Goal: Obtain resource: Obtain resource

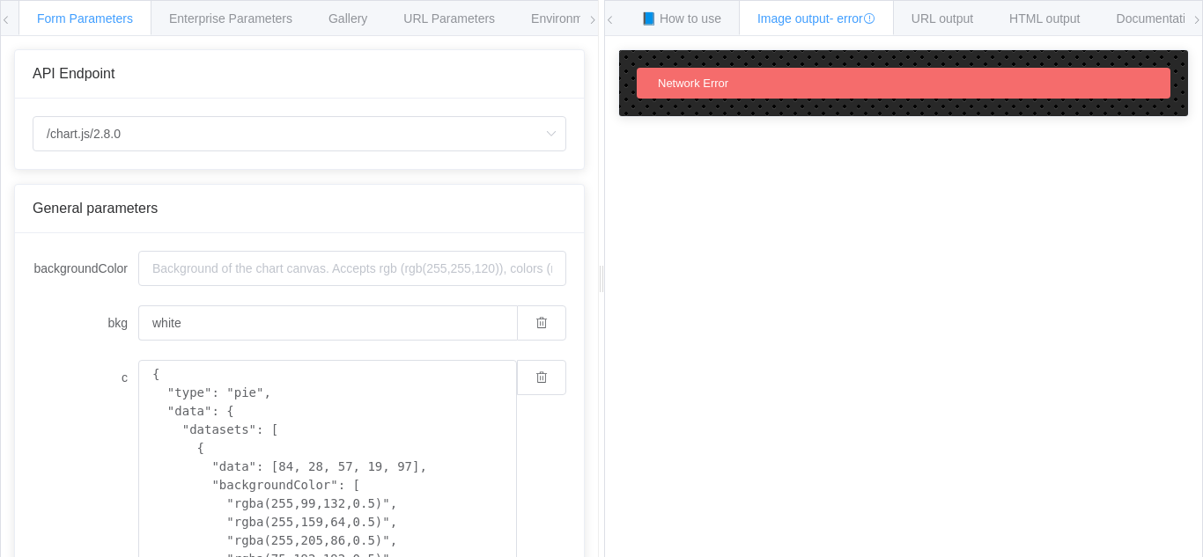
click at [1196, 18] on icon at bounding box center [1196, 20] width 11 height 11
click at [306, 136] on input "/chart.js/2.8.0" at bounding box center [300, 133] width 534 height 35
click at [2, 19] on icon at bounding box center [6, 20] width 11 height 11
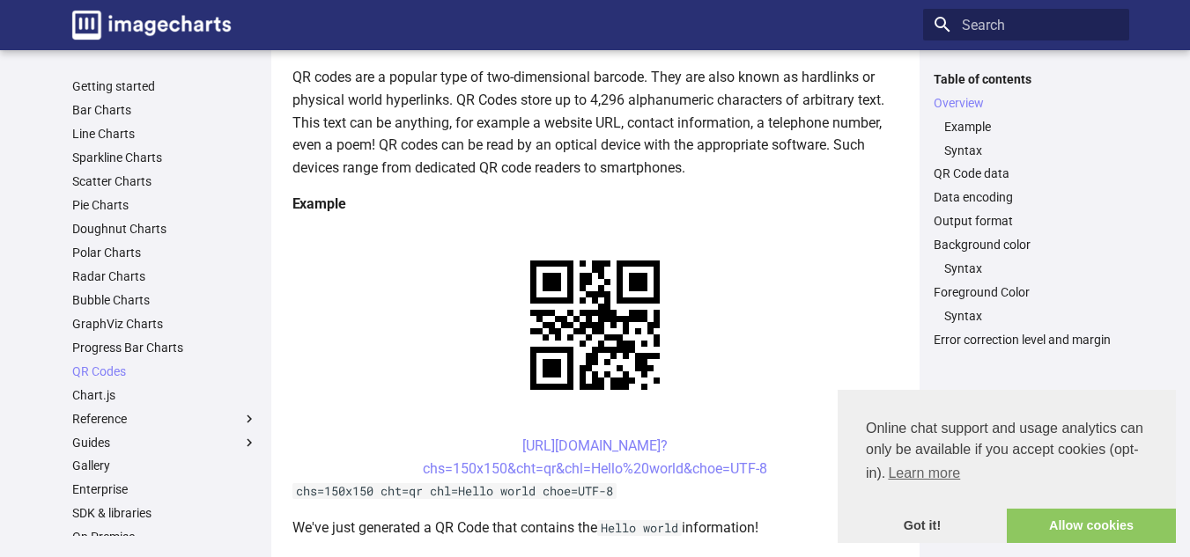
scroll to position [226, 0]
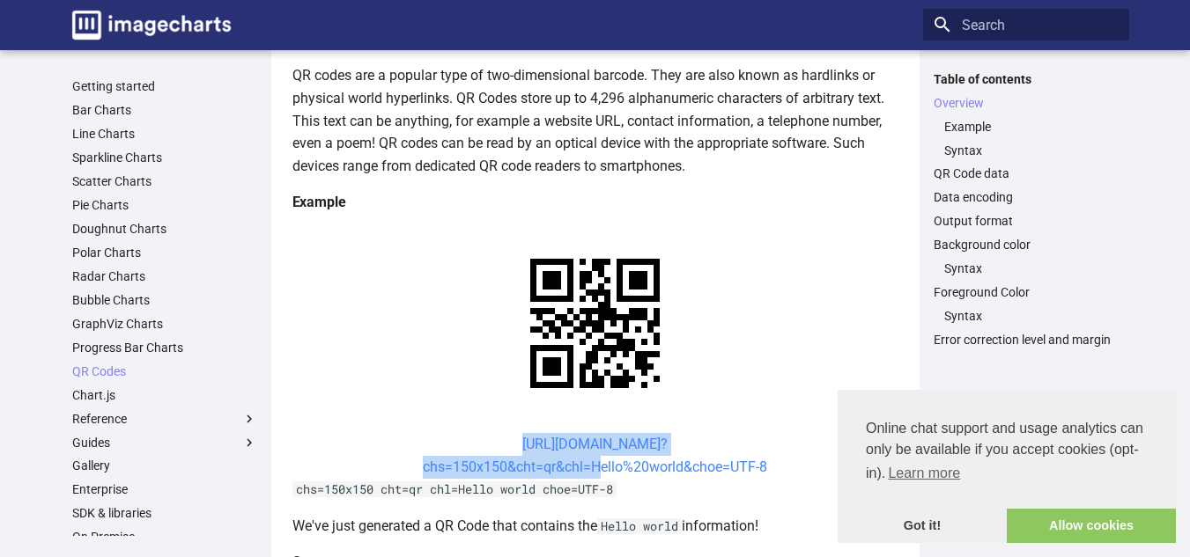
drag, startPoint x: 491, startPoint y: 277, endPoint x: 586, endPoint y: 303, distance: 98.5
click at [586, 433] on center "[URL][DOMAIN_NAME]? chs=150x150&cht=qr&chl=Hello%20world&choe=UTF-8" at bounding box center [595, 455] width 606 height 45
copy link "https://image-charts.com/chart? chs=150x150&cht=qr&chl"
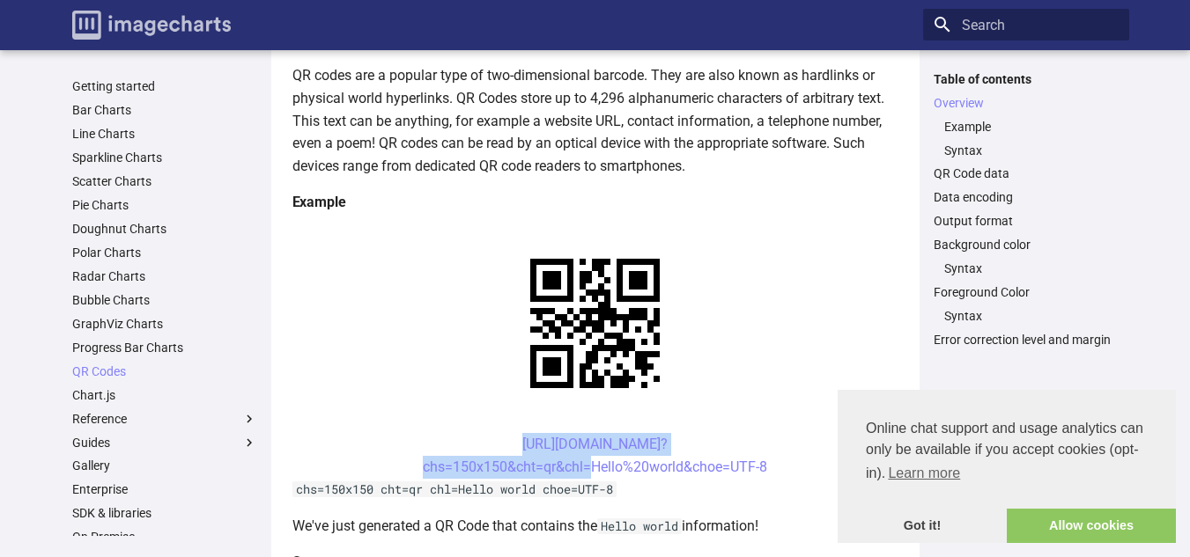
click at [136, 23] on img "Image-Charts documentation" at bounding box center [151, 25] width 158 height 29
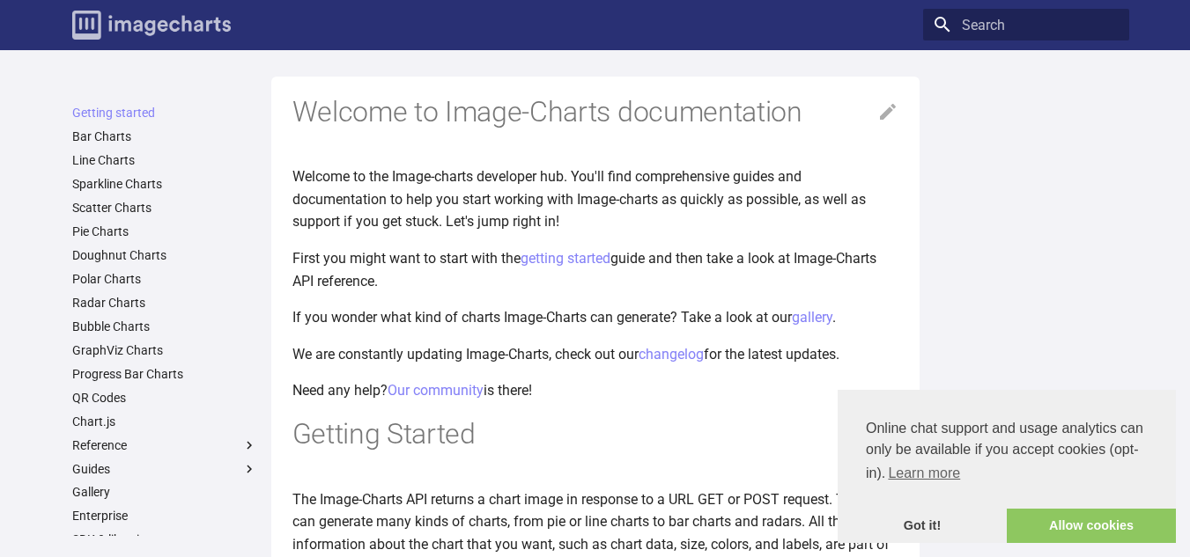
click at [91, 20] on img "Image-Charts documentation" at bounding box center [151, 25] width 158 height 29
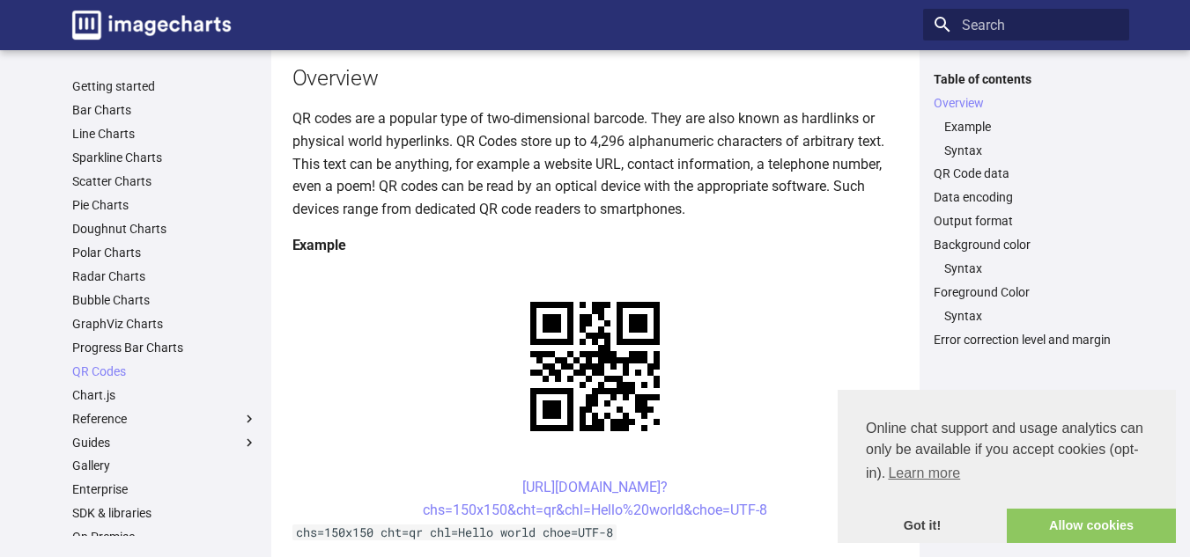
scroll to position [184, 0]
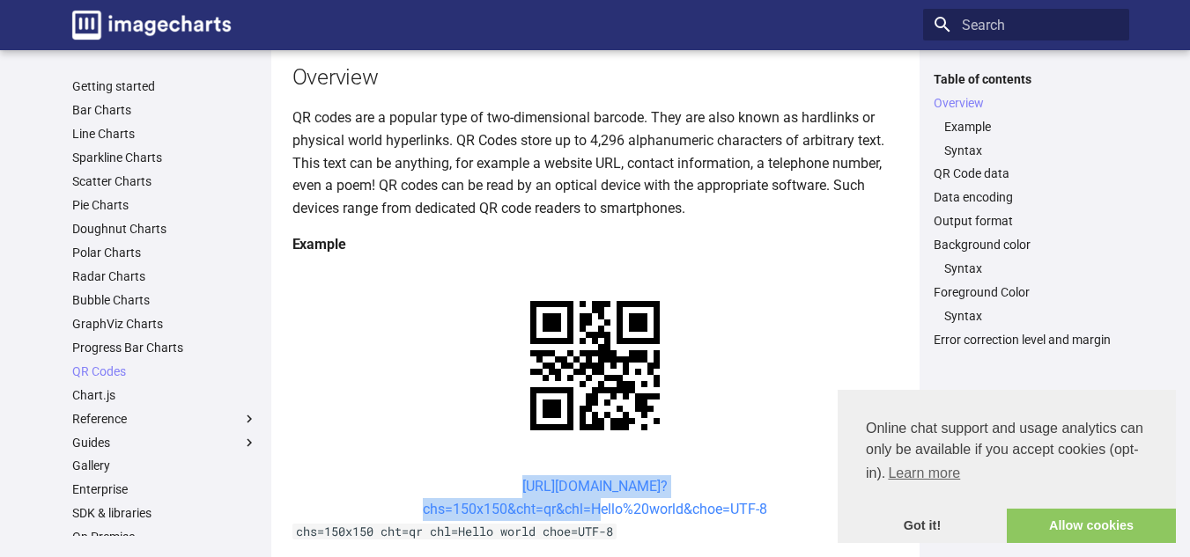
drag, startPoint x: 491, startPoint y: 319, endPoint x: 589, endPoint y: 343, distance: 100.8
click at [589, 475] on center "[URL][DOMAIN_NAME]? chs=150x150&cht=qr&chl=Hello%20world&choe=UTF-8" at bounding box center [595, 497] width 606 height 45
copy link "[URL][DOMAIN_NAME]? chs=150x150&cht=qr&chl="
